Goal: Find specific page/section: Find specific page/section

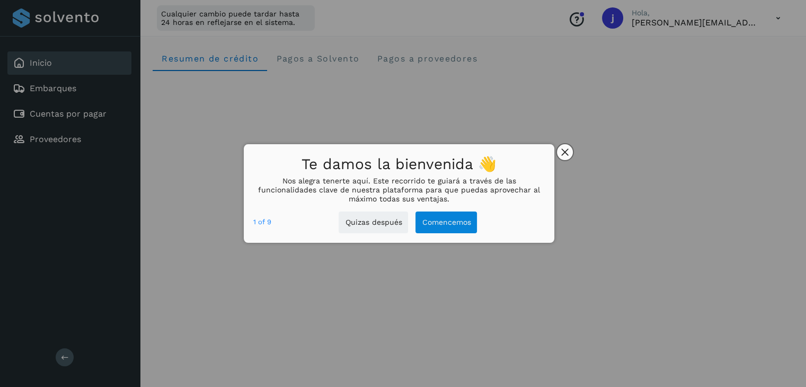
click at [565, 151] on icon "close," at bounding box center [564, 152] width 7 height 7
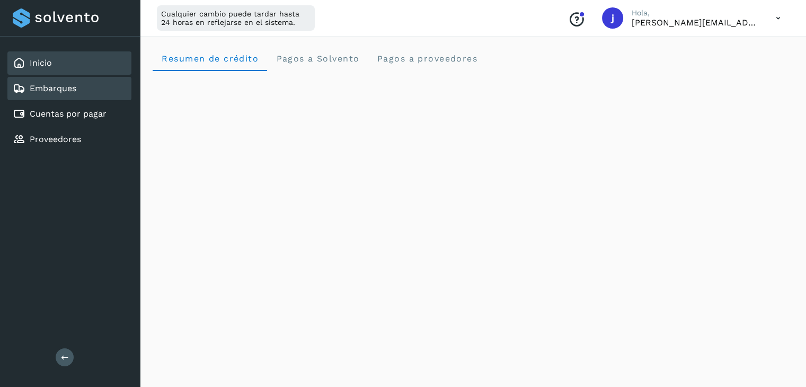
click at [67, 87] on link "Embarques" at bounding box center [53, 88] width 47 height 10
click at [70, 69] on div "Inicio" at bounding box center [69, 62] width 124 height 23
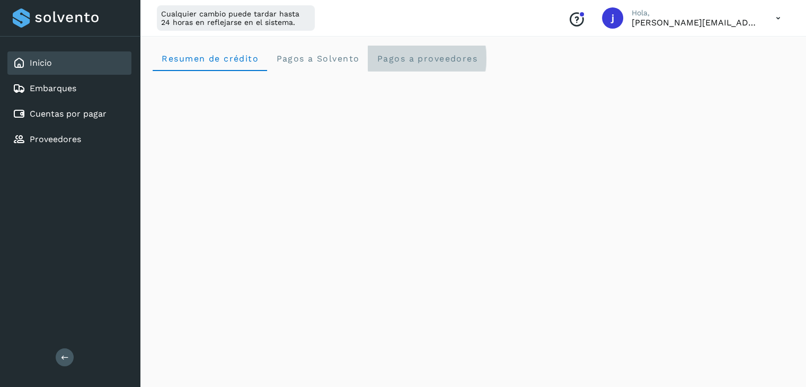
click at [400, 62] on span "Pagos a proveedores" at bounding box center [426, 58] width 101 height 10
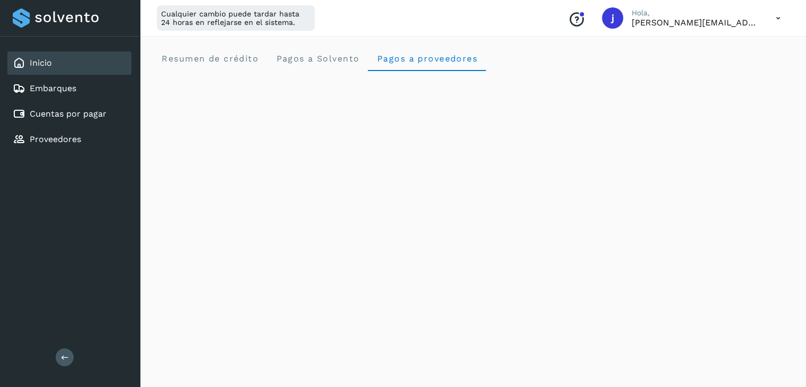
click at [91, 70] on div "Inicio" at bounding box center [69, 62] width 124 height 23
click at [91, 91] on div "Embarques" at bounding box center [69, 88] width 124 height 23
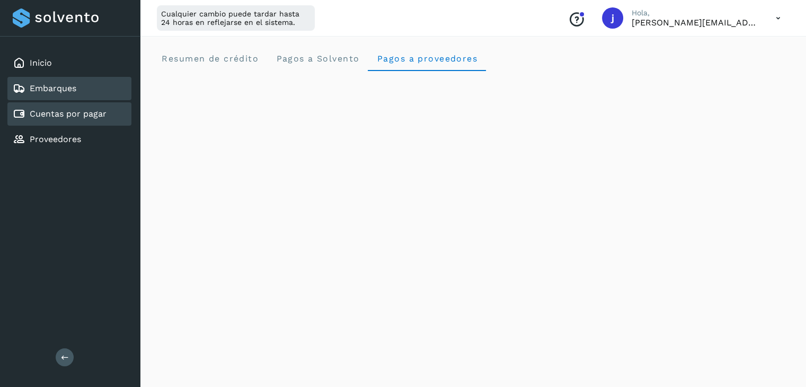
click at [97, 113] on link "Cuentas por pagar" at bounding box center [68, 114] width 77 height 10
